Goal: Navigation & Orientation: Find specific page/section

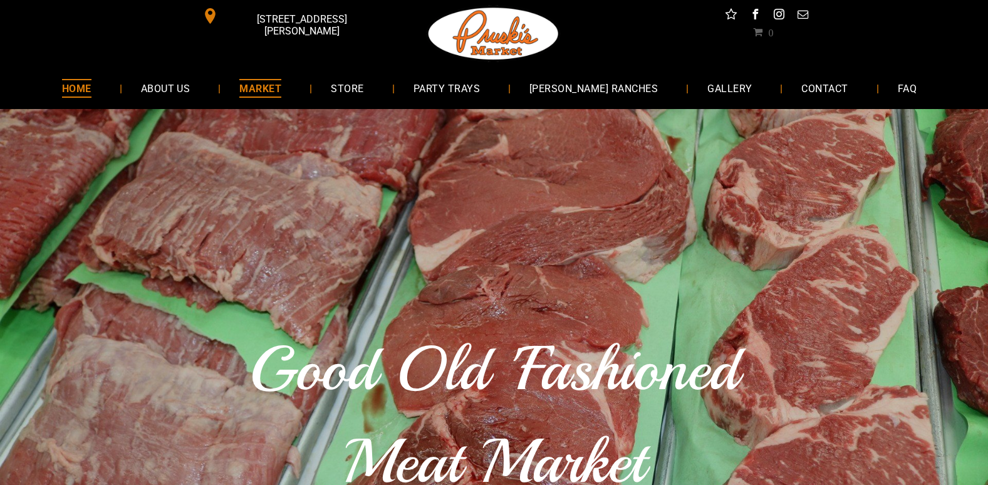
click at [281, 90] on span "MARKET" at bounding box center [260, 88] width 42 height 18
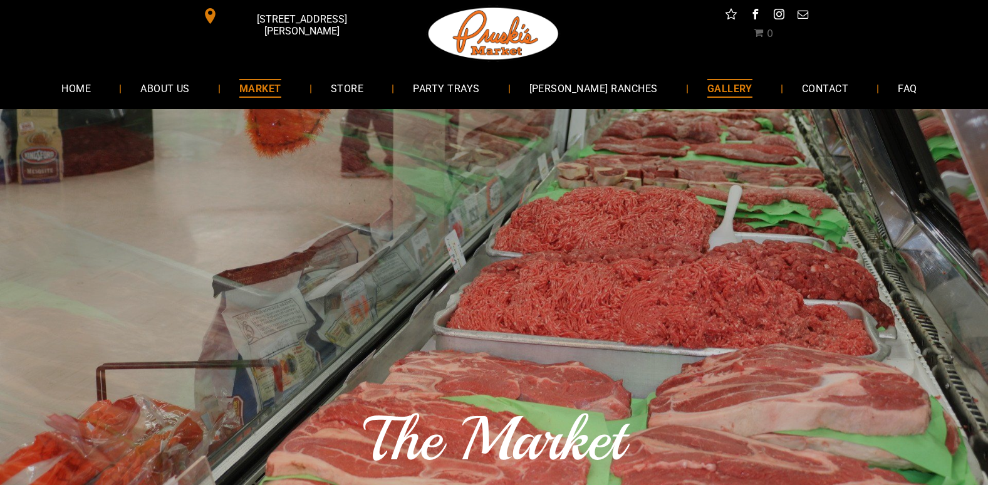
click at [710, 94] on span "GALLERY" at bounding box center [729, 88] width 45 height 18
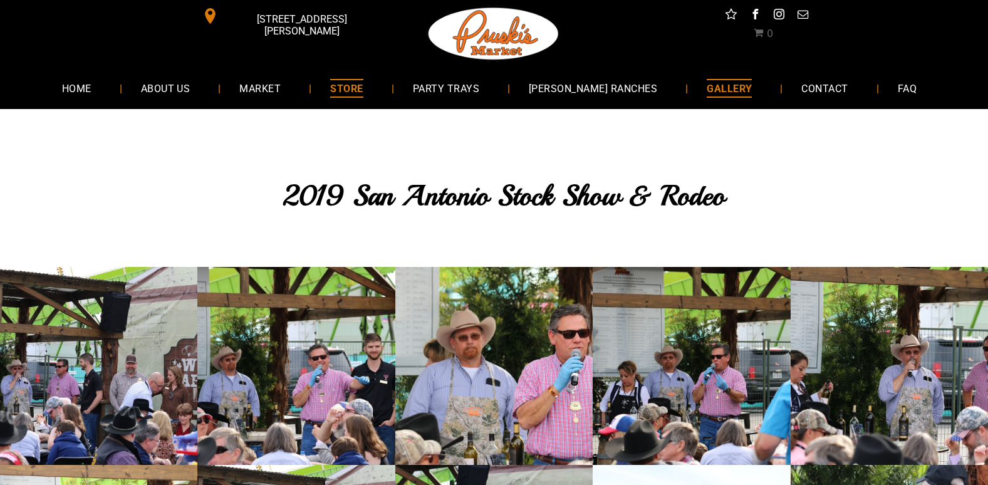
click at [363, 83] on span "STORE" at bounding box center [346, 88] width 33 height 18
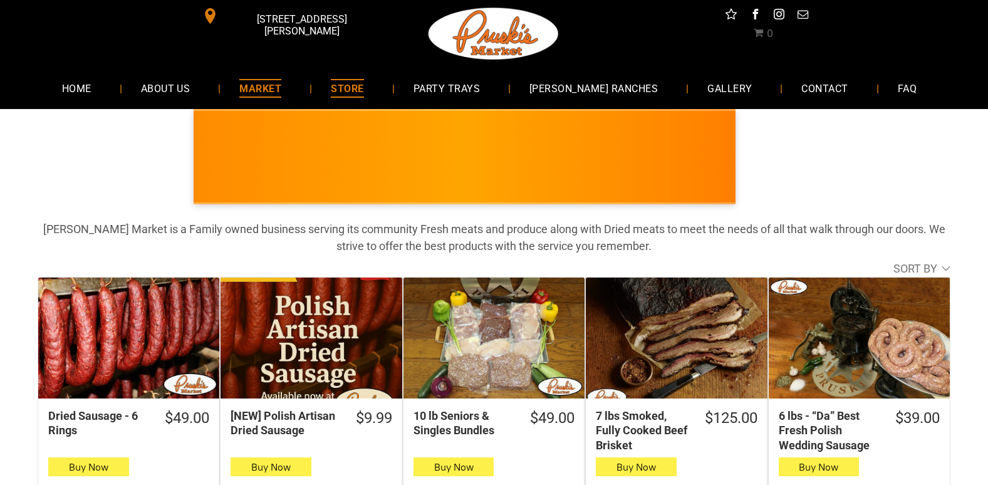
click at [268, 89] on span "MARKET" at bounding box center [260, 88] width 42 height 18
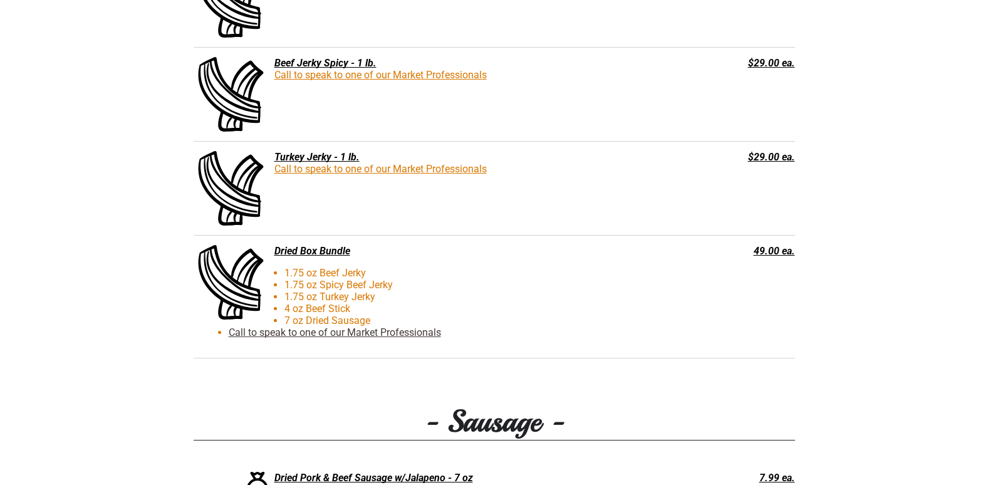
scroll to position [1624, 0]
